Goal: Information Seeking & Learning: Check status

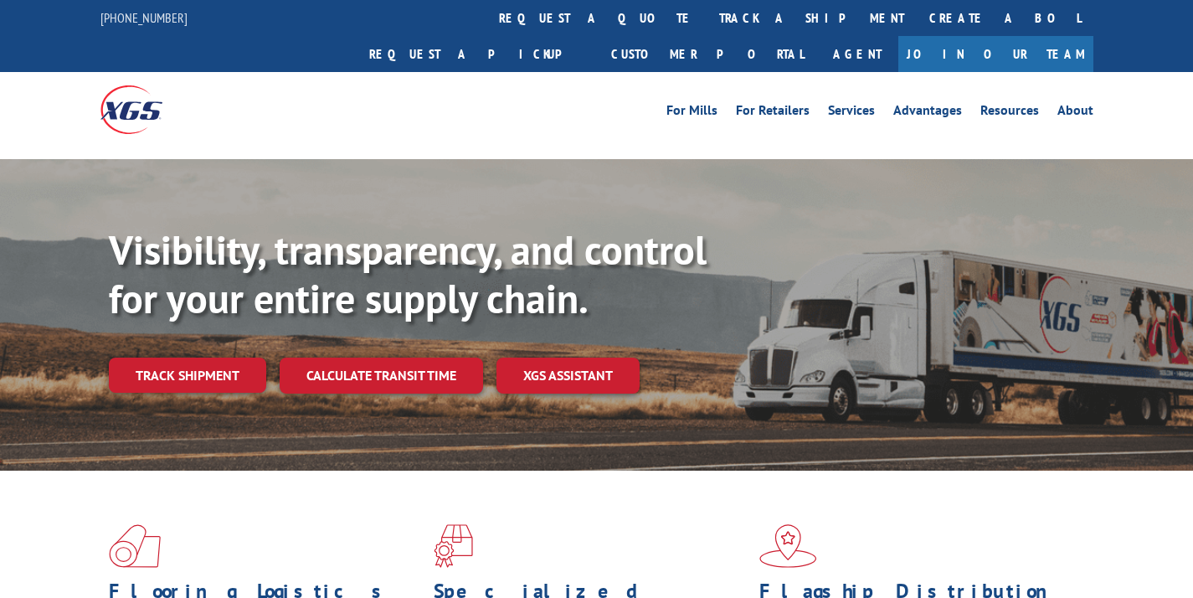
click at [356, 358] on div "Visibility, transparency, and control for your entire supply chain. Track shipm…" at bounding box center [651, 343] width 1084 height 234
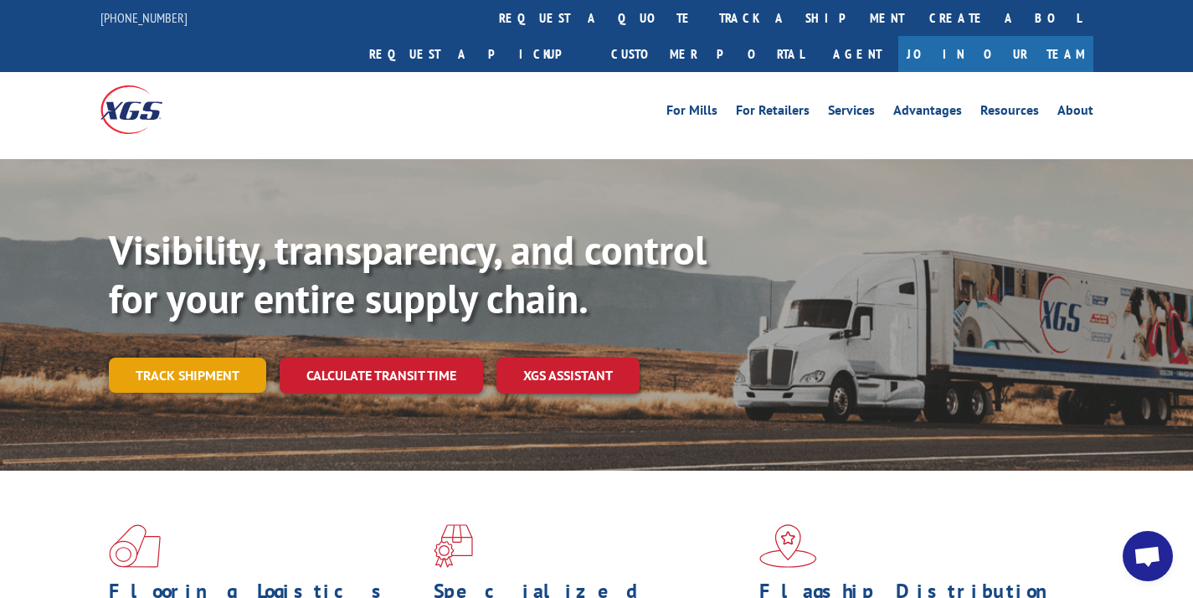
click at [209, 357] on link "Track shipment" at bounding box center [187, 374] width 157 height 35
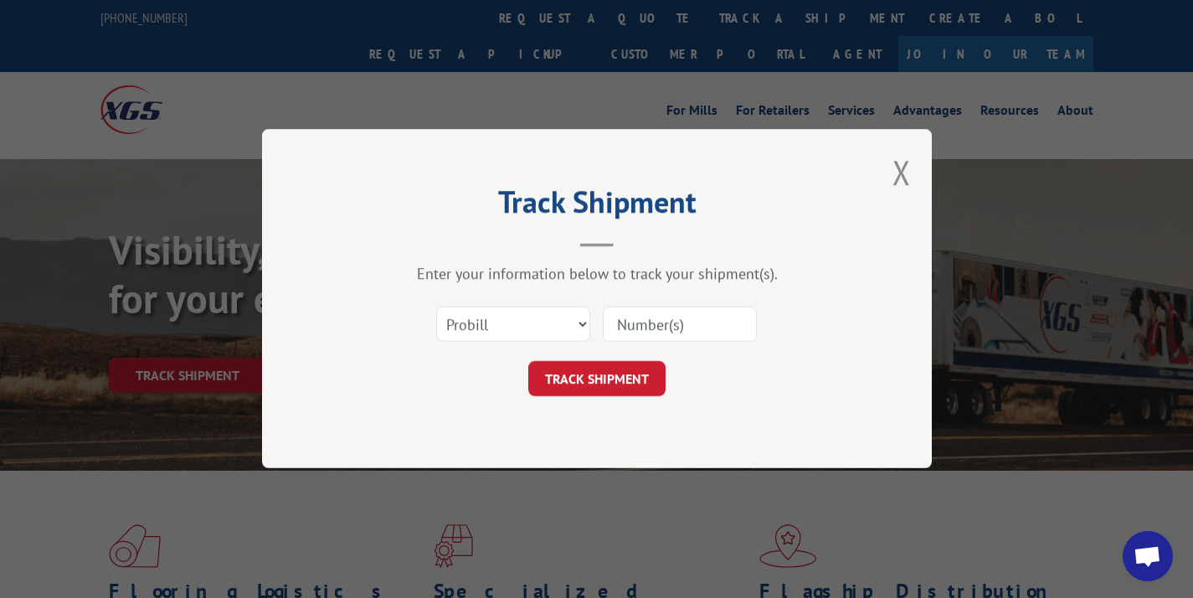
click at [629, 319] on input at bounding box center [680, 324] width 154 height 35
paste input "17601283"
type input "17601283"
click at [608, 380] on button "TRACK SHIPMENT" at bounding box center [596, 379] width 137 height 35
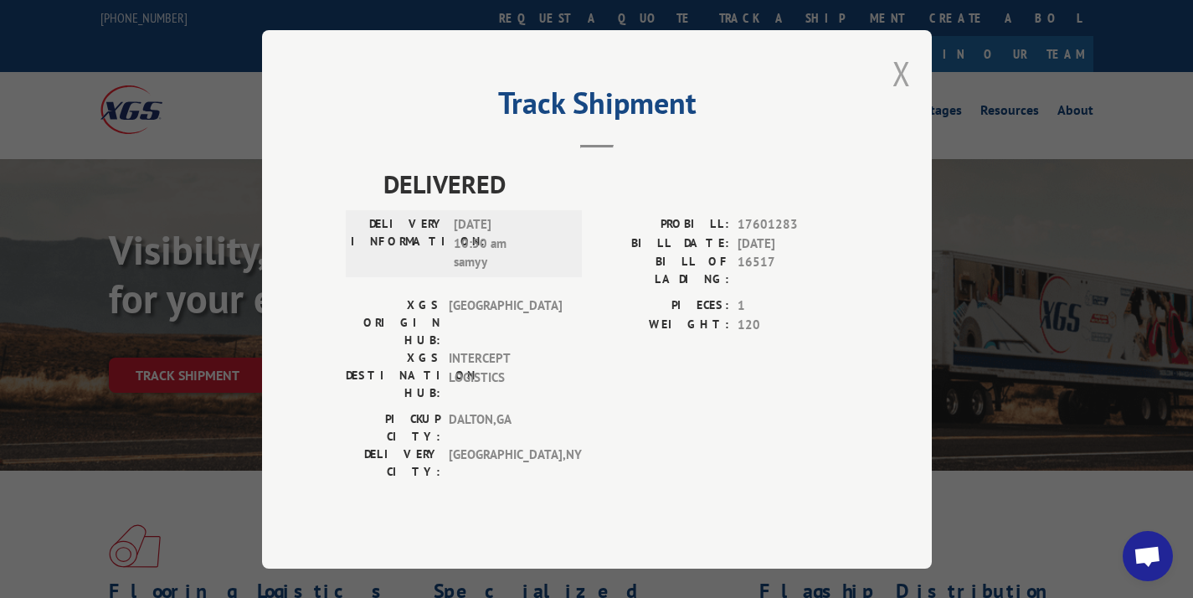
click at [906, 95] on button "Close modal" at bounding box center [901, 73] width 18 height 44
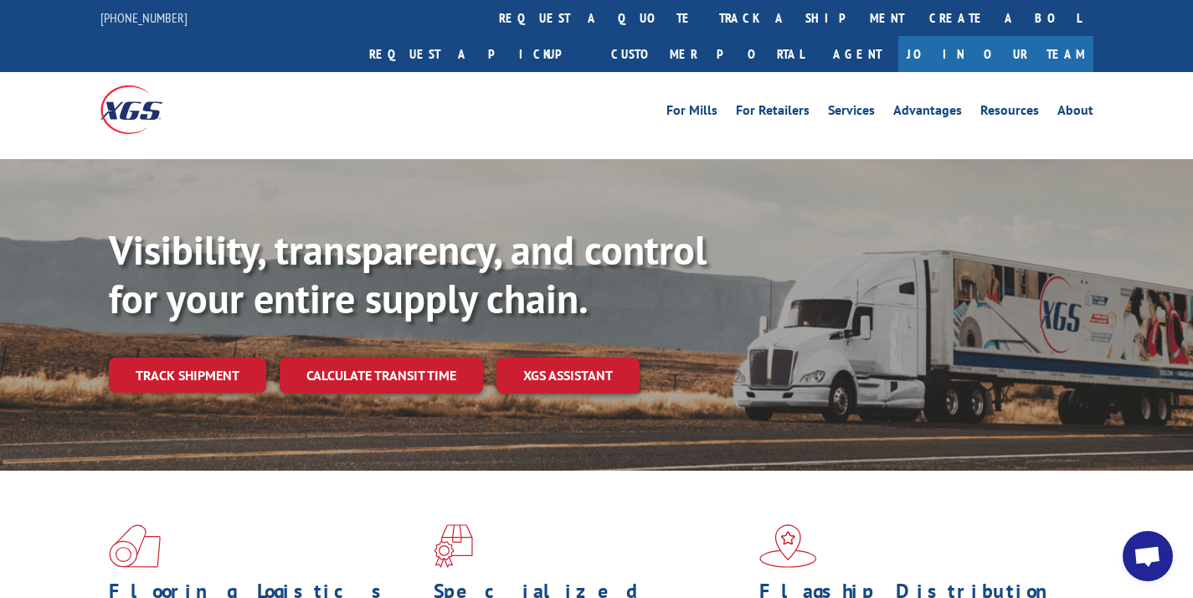
click at [158, 362] on div "Visibility, transparency, and control for your entire supply chain. Track shipm…" at bounding box center [651, 343] width 1084 height 234
click at [180, 357] on link "Track shipment" at bounding box center [187, 374] width 157 height 35
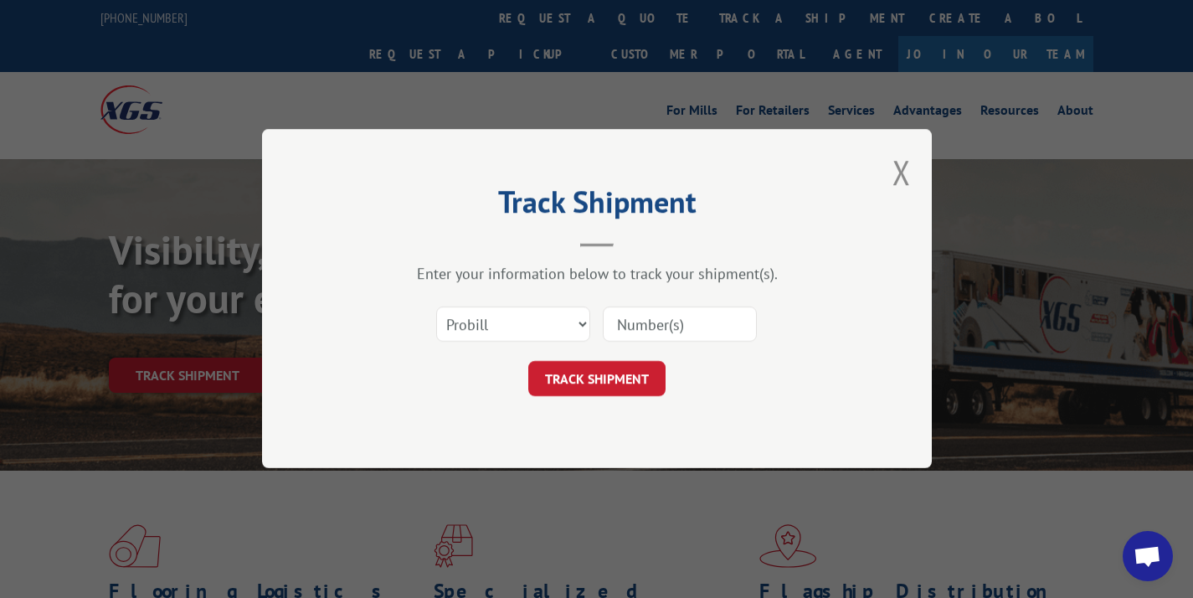
click at [650, 319] on input at bounding box center [680, 324] width 154 height 35
paste input "17595911"
type input "17595911"
click at [619, 370] on button "TRACK SHIPMENT" at bounding box center [596, 379] width 137 height 35
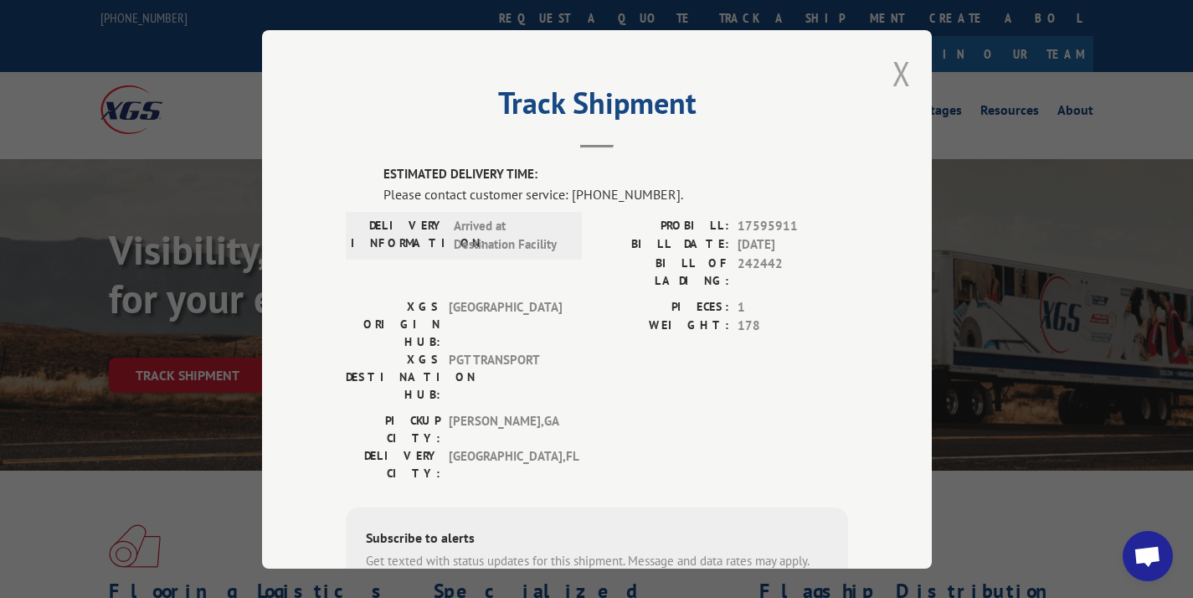
click at [897, 72] on button "Close modal" at bounding box center [901, 73] width 18 height 44
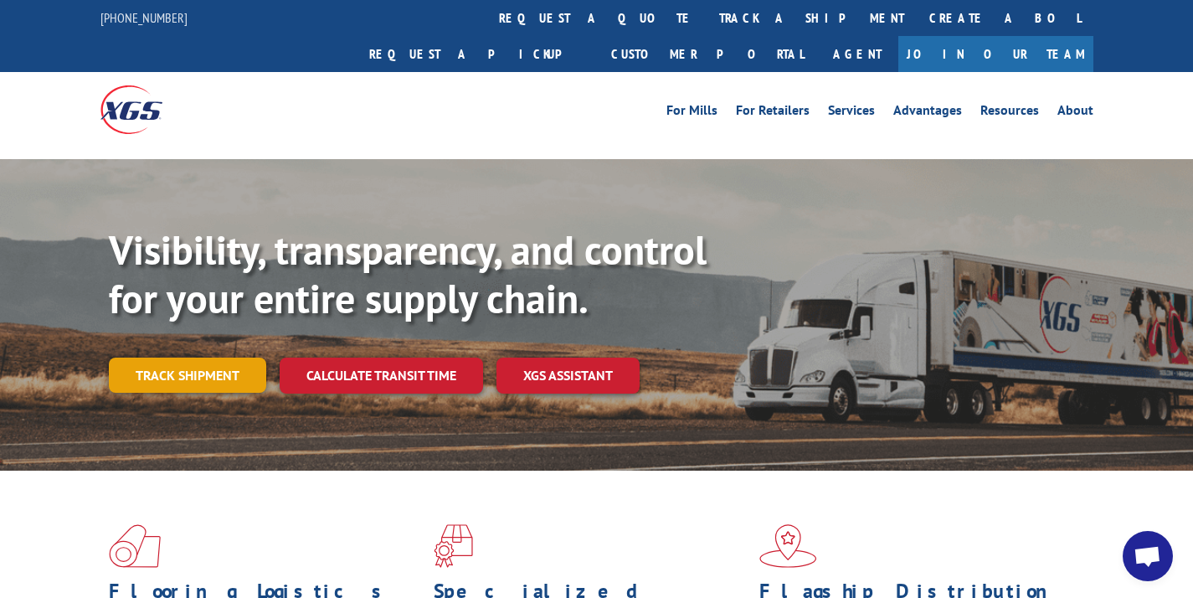
click at [225, 357] on link "Track shipment" at bounding box center [187, 374] width 157 height 35
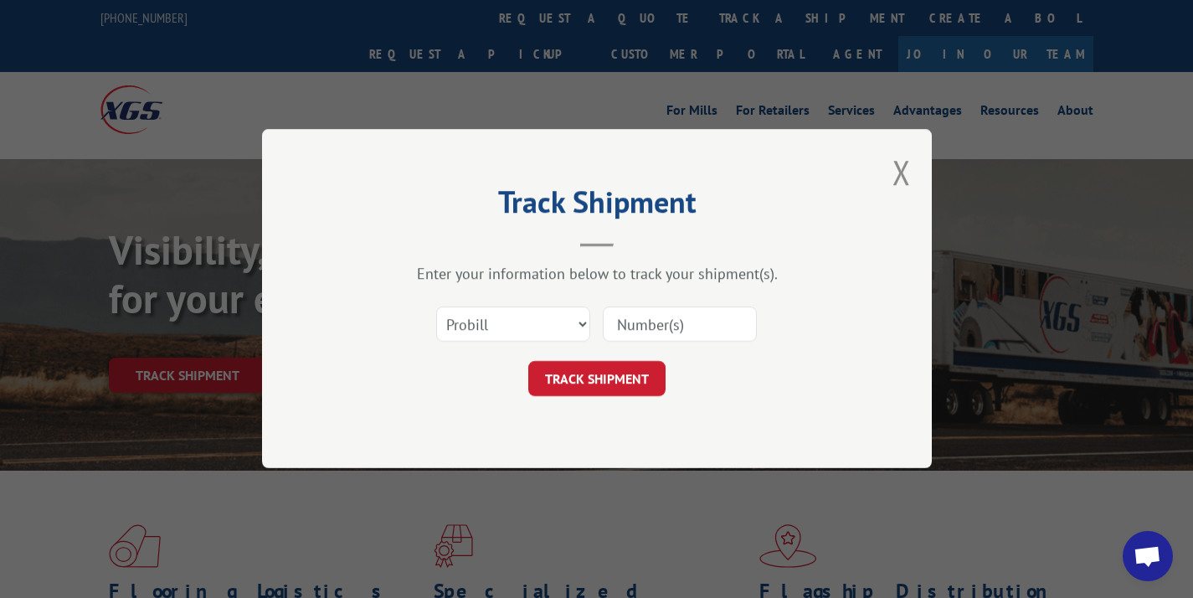
click at [662, 328] on input at bounding box center [680, 324] width 154 height 35
paste input "12957996"
type input "12957996"
click at [605, 373] on button "TRACK SHIPMENT" at bounding box center [596, 379] width 137 height 35
